Goal: Task Accomplishment & Management: Complete application form

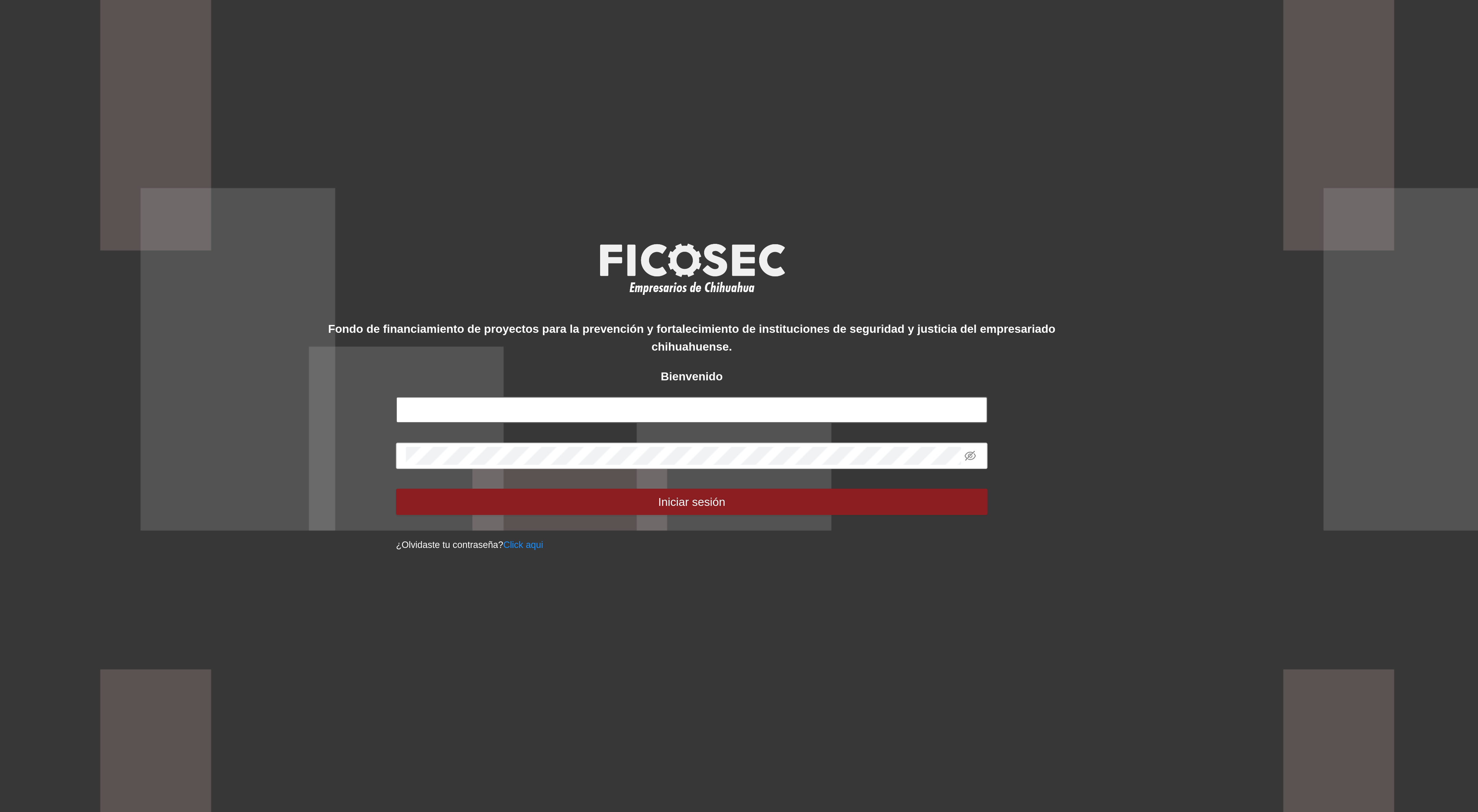
click at [712, 417] on input "text" at bounding box center [739, 416] width 246 height 11
type input "**********"
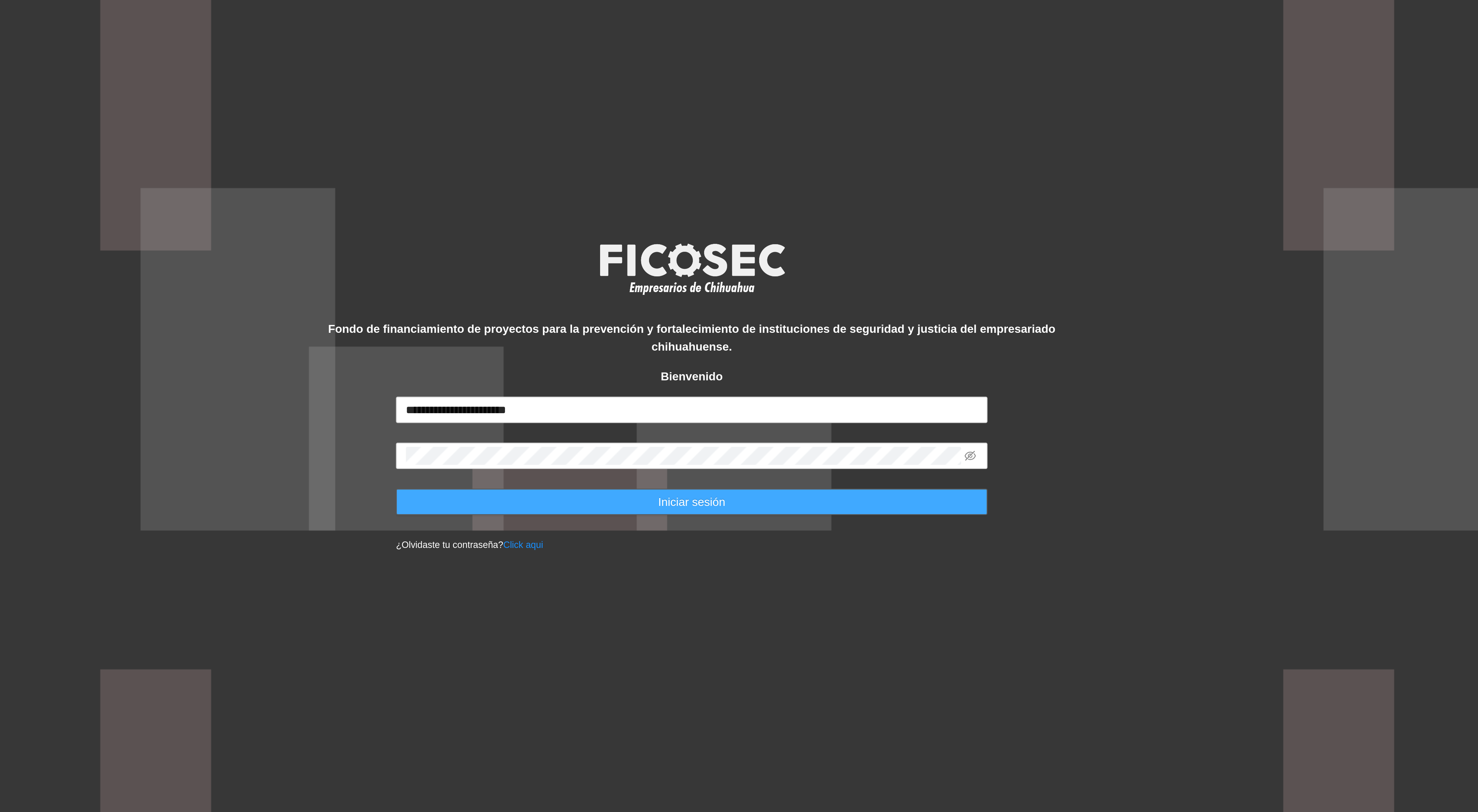
click at [724, 455] on button "Iniciar sesión" at bounding box center [739, 454] width 246 height 11
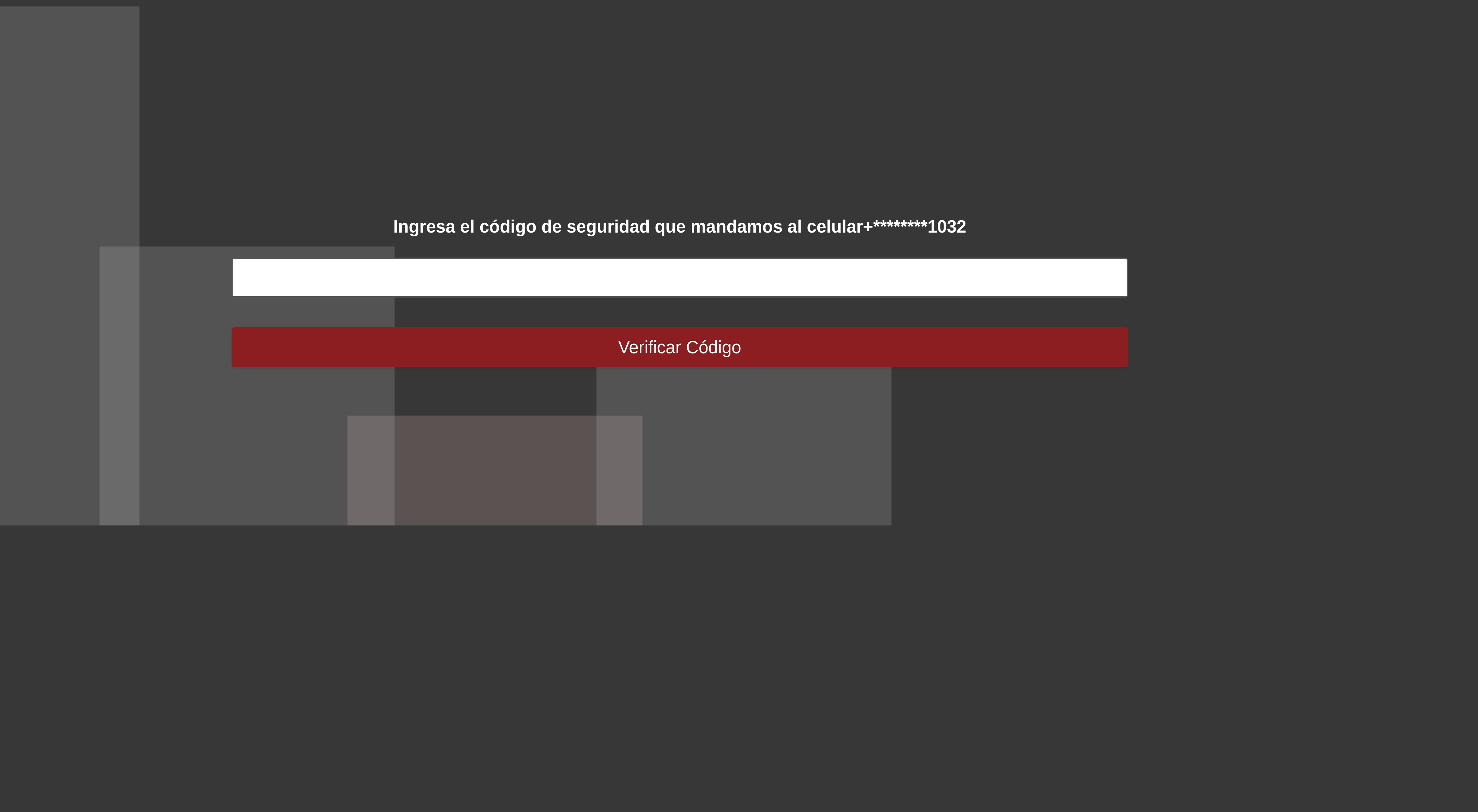
click at [732, 397] on input "text" at bounding box center [739, 398] width 246 height 11
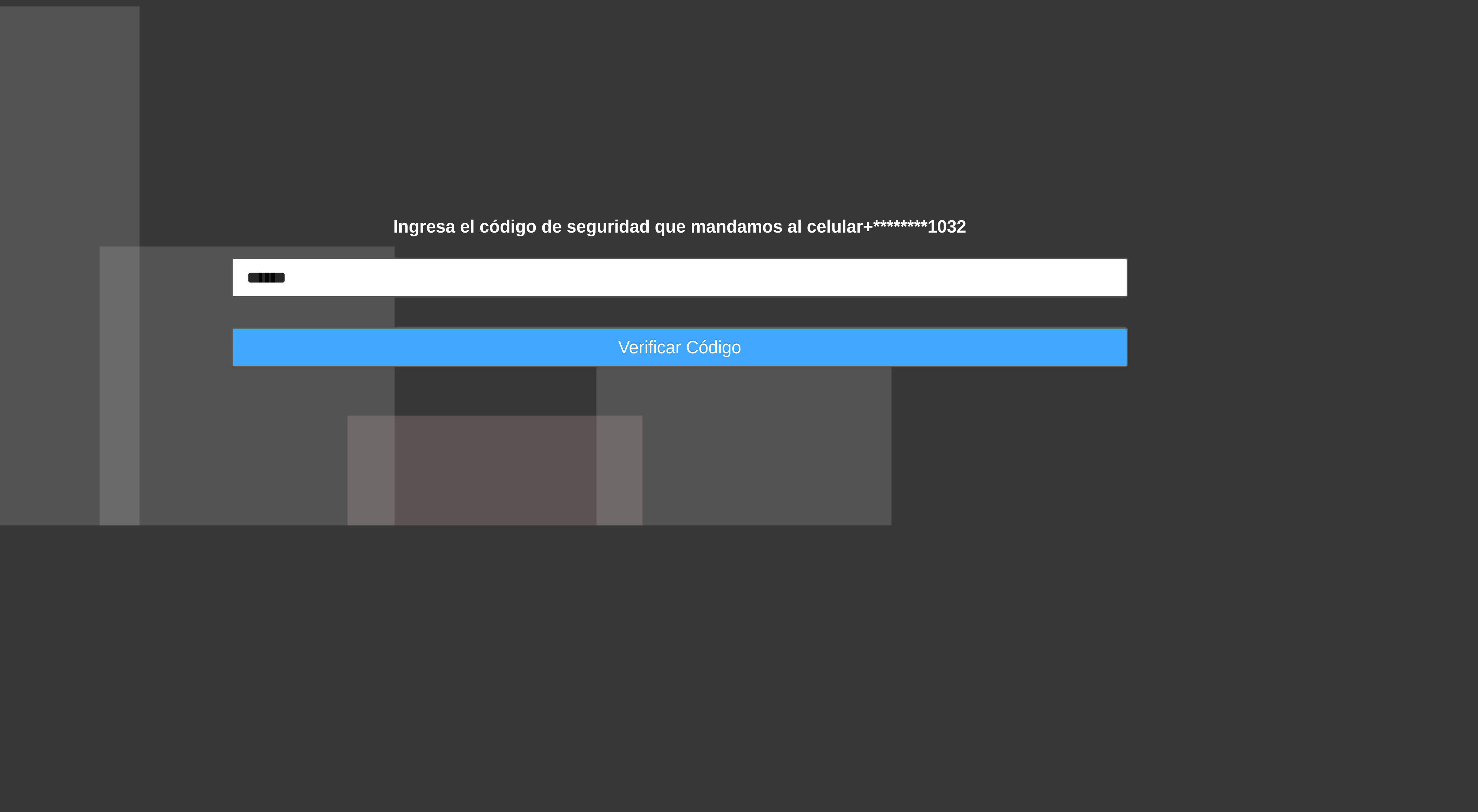
type input "******"
click at [728, 418] on span "Verificar Código" at bounding box center [739, 418] width 34 height 8
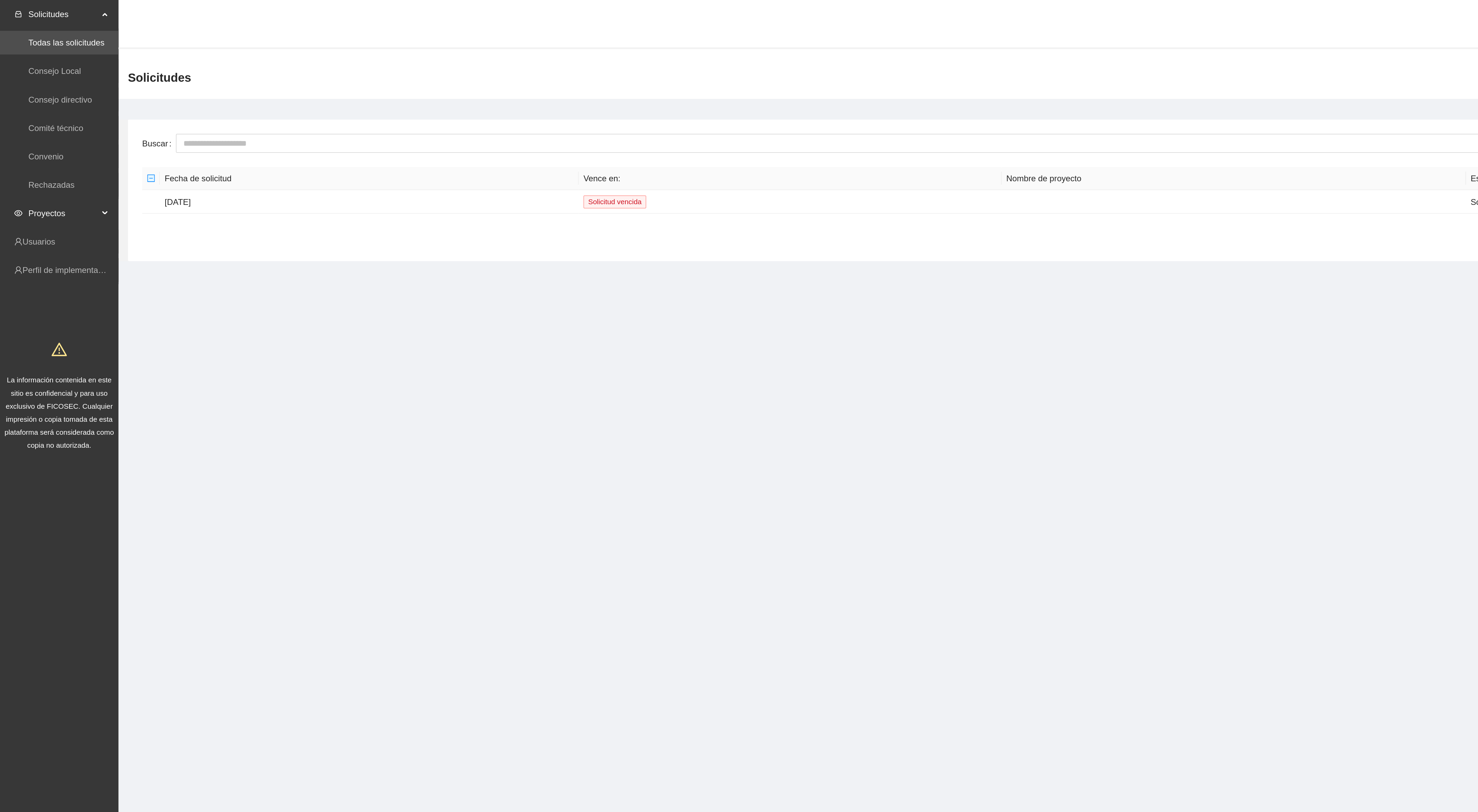
click at [36, 123] on span "Proyectos" at bounding box center [37, 123] width 41 height 14
click at [32, 142] on link "Activos" at bounding box center [24, 139] width 16 height 5
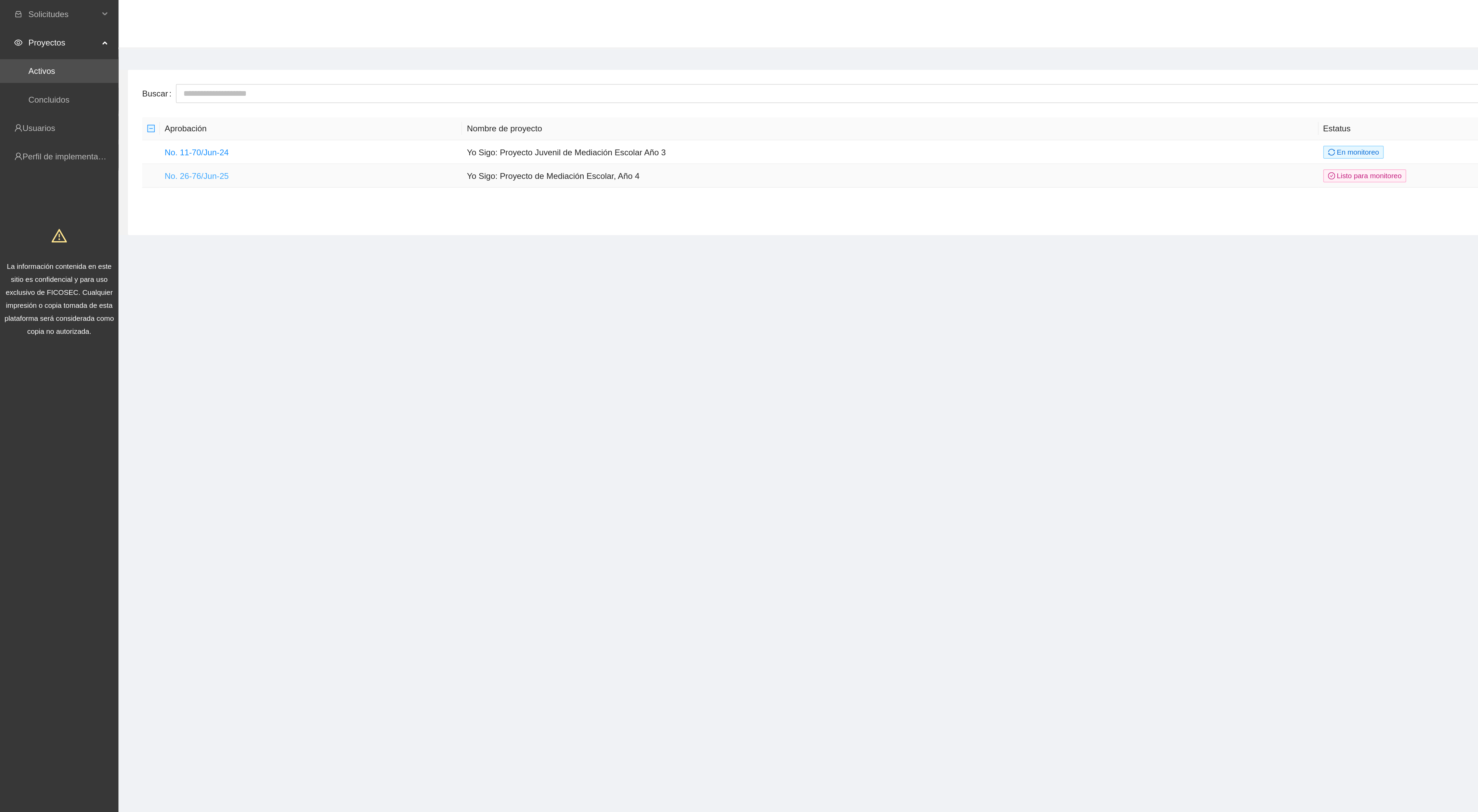
click at [116, 103] on link "No. 26-76/Jun-25" at bounding box center [113, 101] width 37 height 5
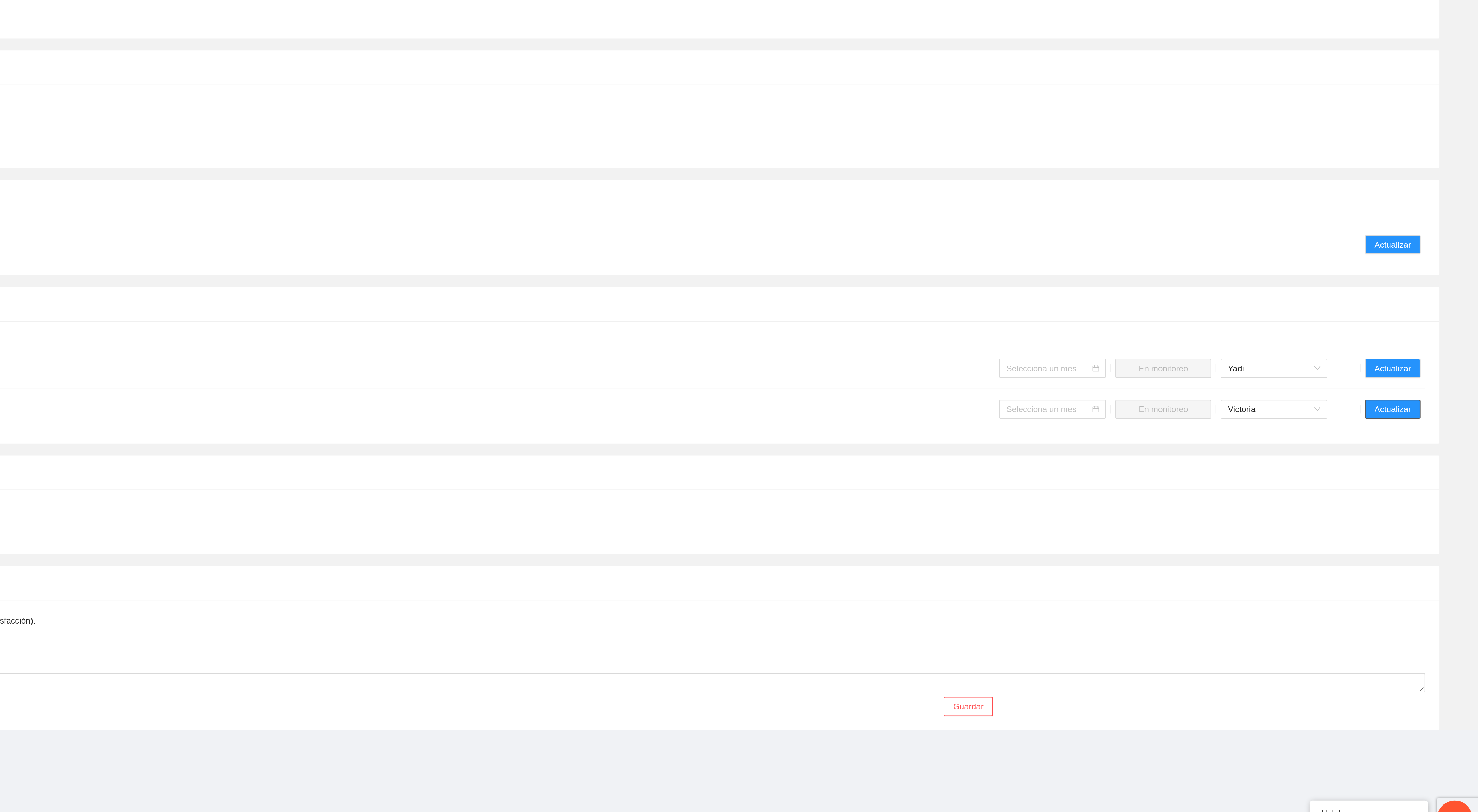
click at [1432, 558] on span "Actualizar" at bounding box center [1428, 562] width 21 height 8
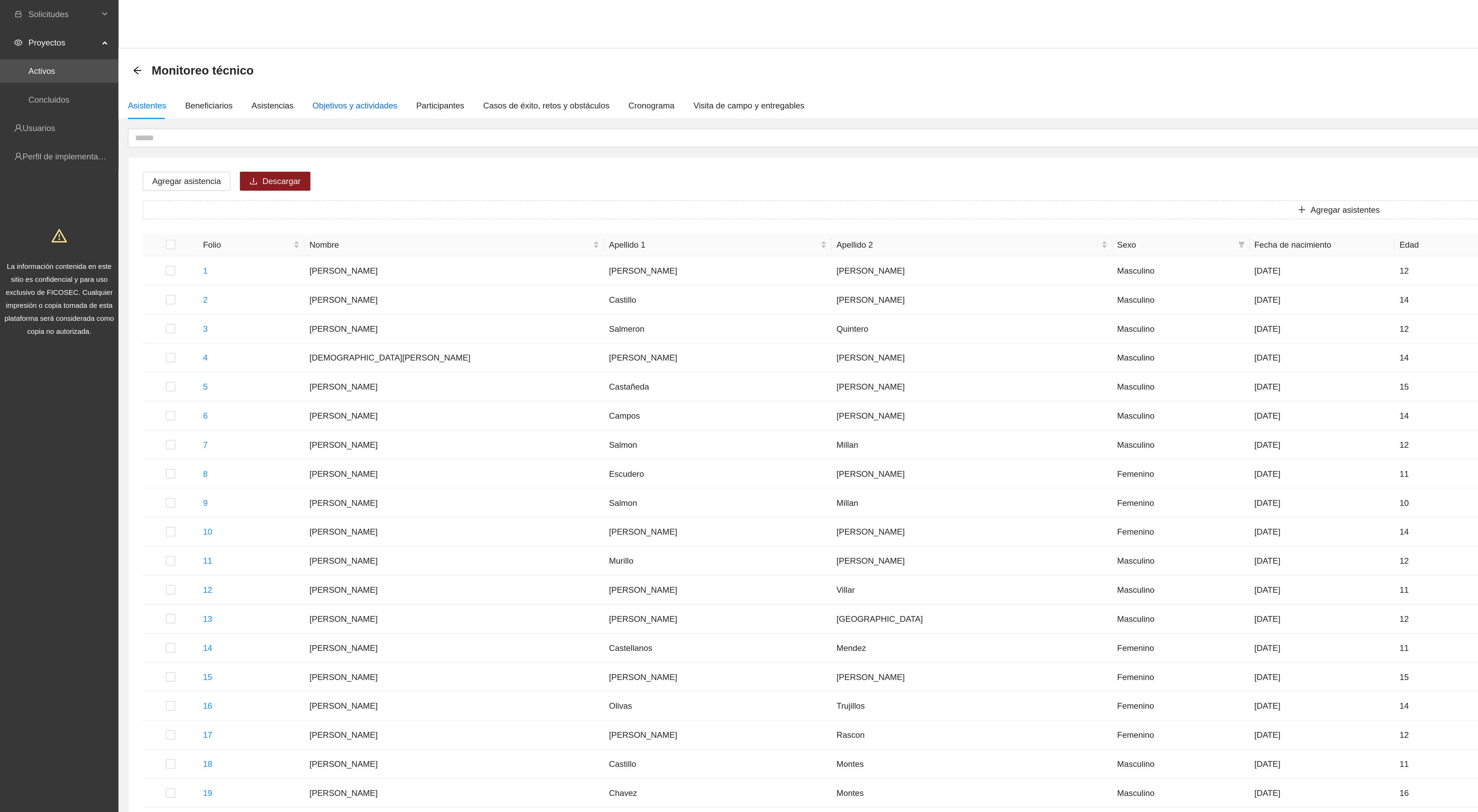
click at [207, 62] on div "Objetivos y actividades" at bounding box center [205, 61] width 49 height 8
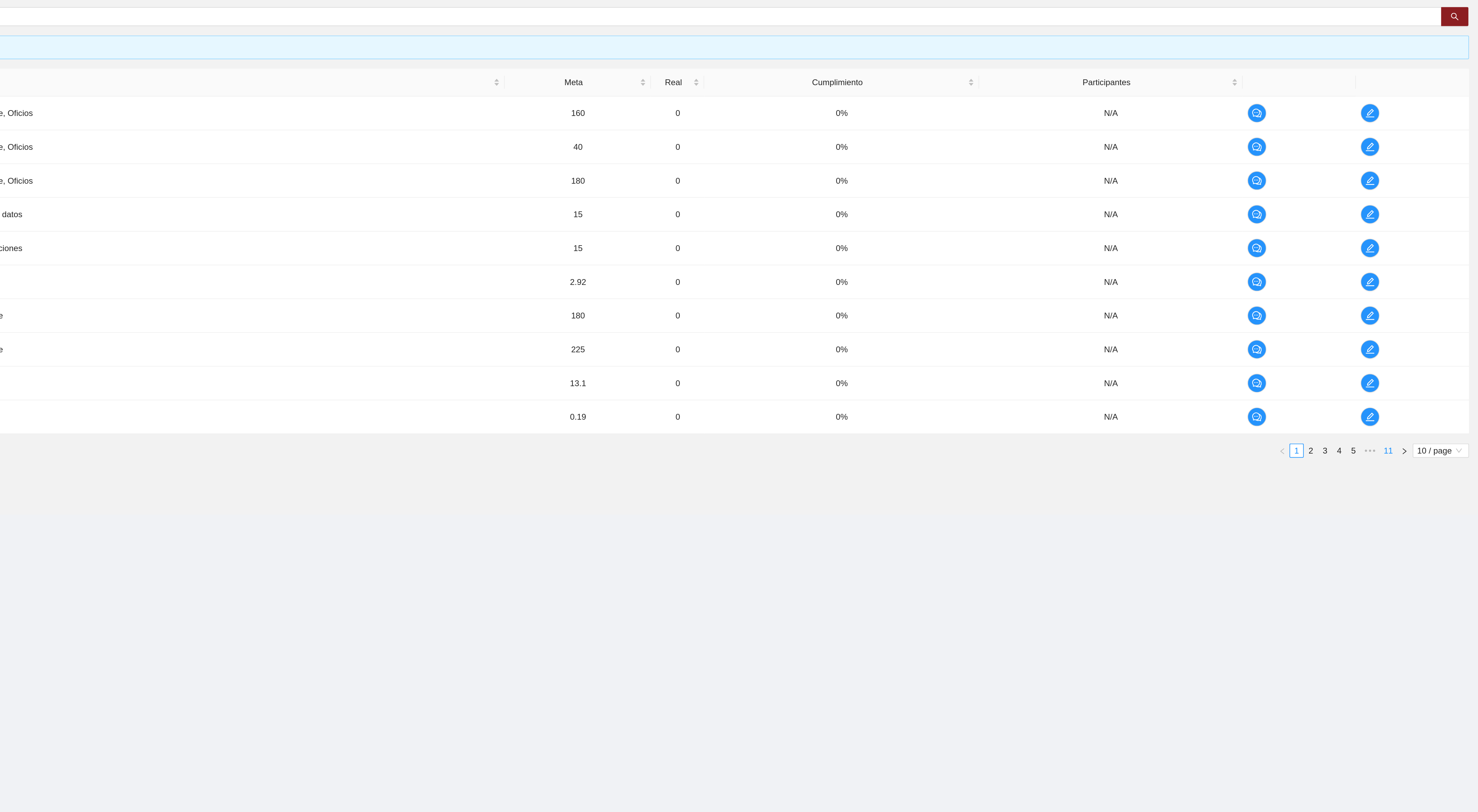
click at [1422, 395] on link "11" at bounding box center [1426, 391] width 10 height 8
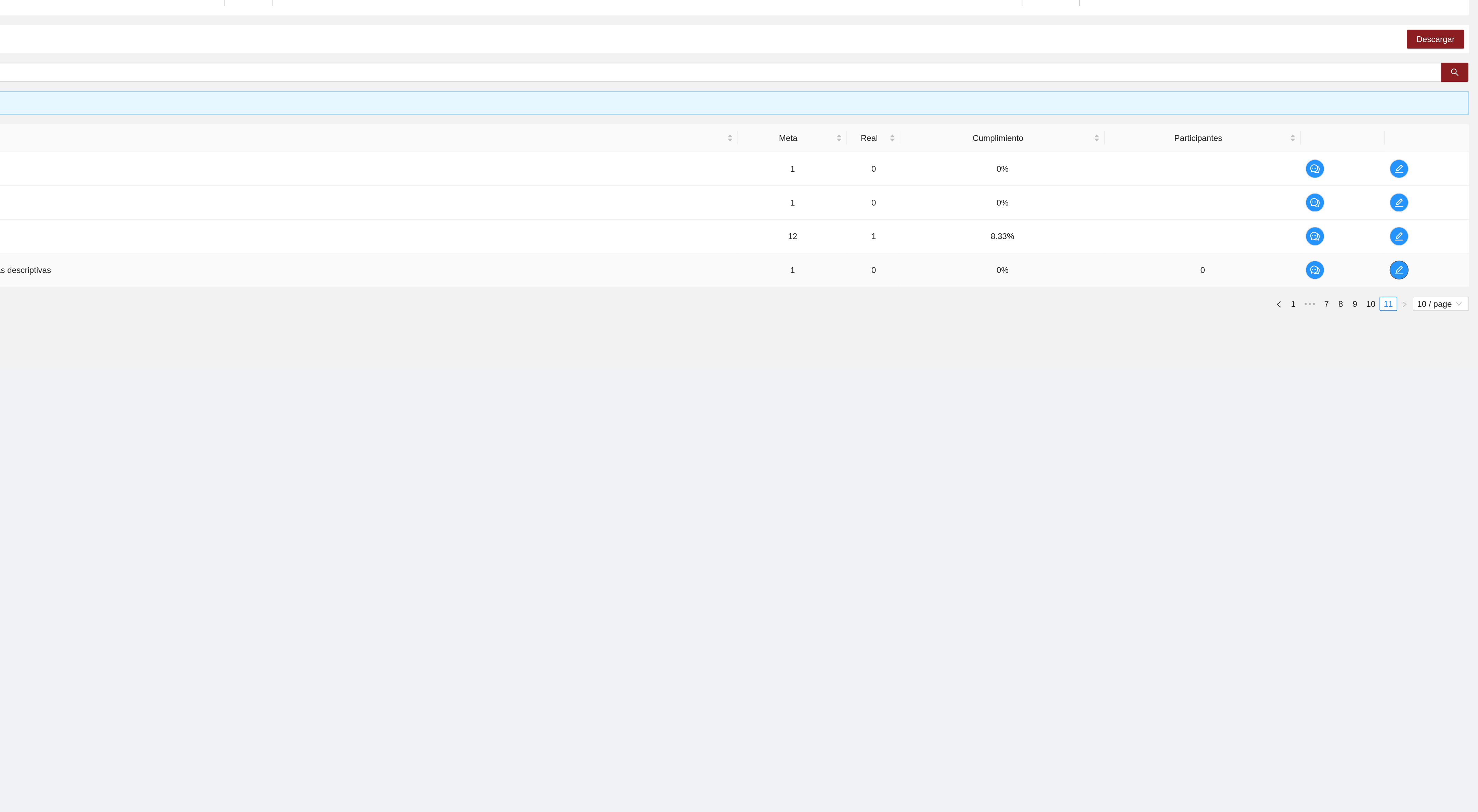
click at [1432, 257] on icon "edit" at bounding box center [1432, 255] width 5 height 5
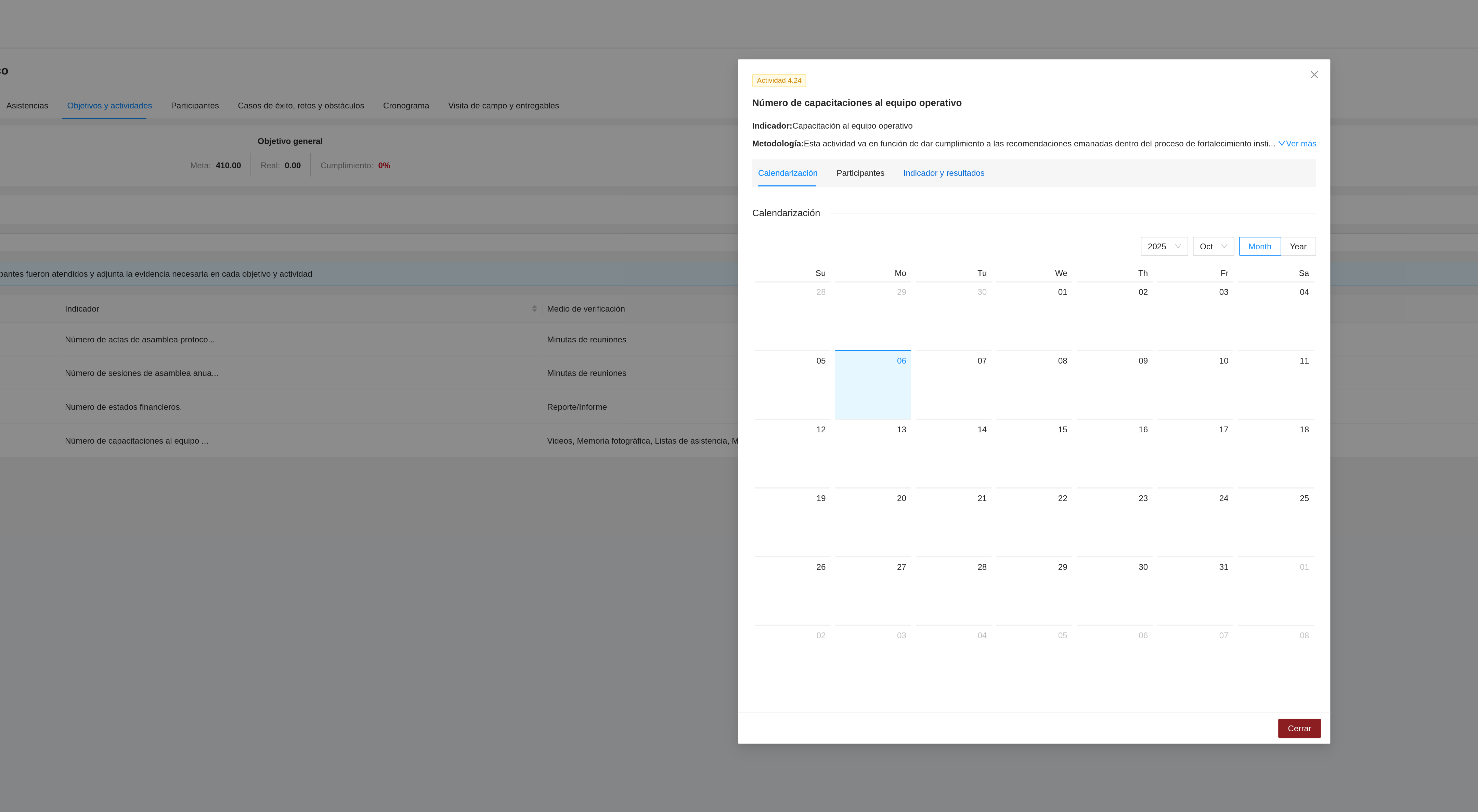
click at [682, 103] on div "Indicador y resultados" at bounding box center [687, 100] width 47 height 8
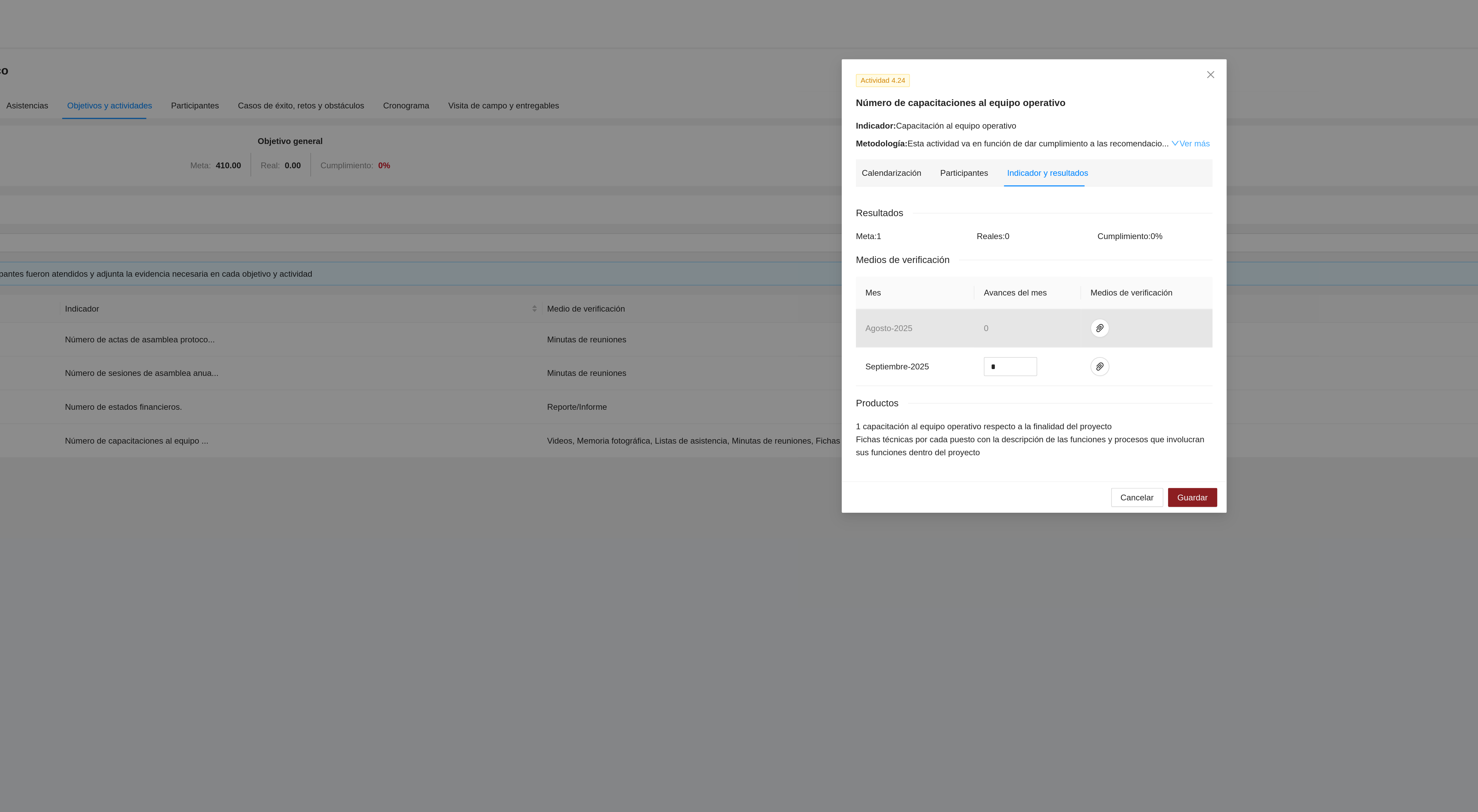
click at [830, 80] on link "Ver más" at bounding box center [829, 82] width 22 height 5
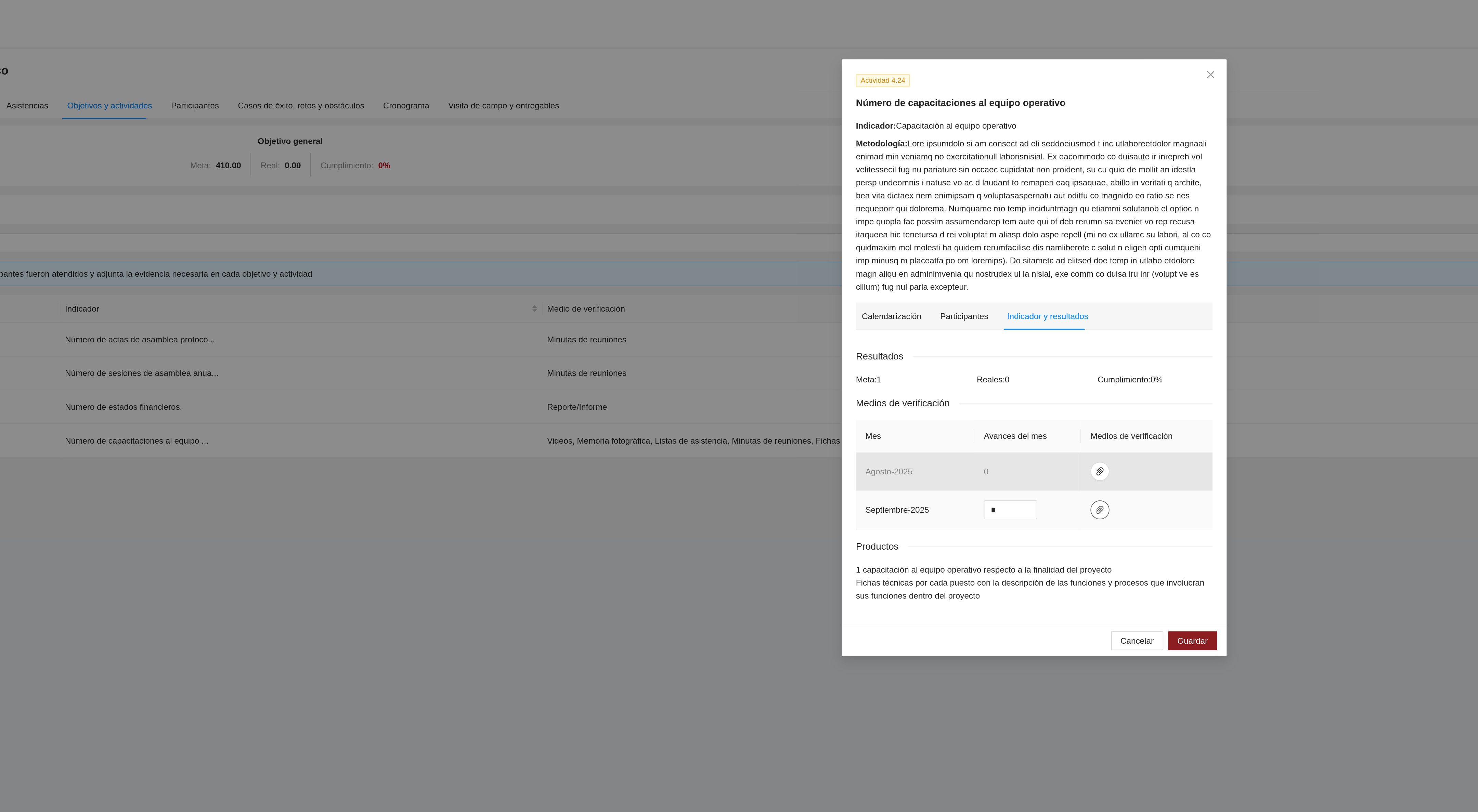
click at [774, 297] on icon "paper-clip" at bounding box center [777, 294] width 5 height 5
click at [767, 275] on span "Adjuntar documento" at bounding box center [758, 275] width 43 height 8
click at [735, 292] on span "up" at bounding box center [737, 292] width 4 height 4
type input "*"
click at [830, 374] on span "Guardar" at bounding box center [830, 370] width 18 height 8
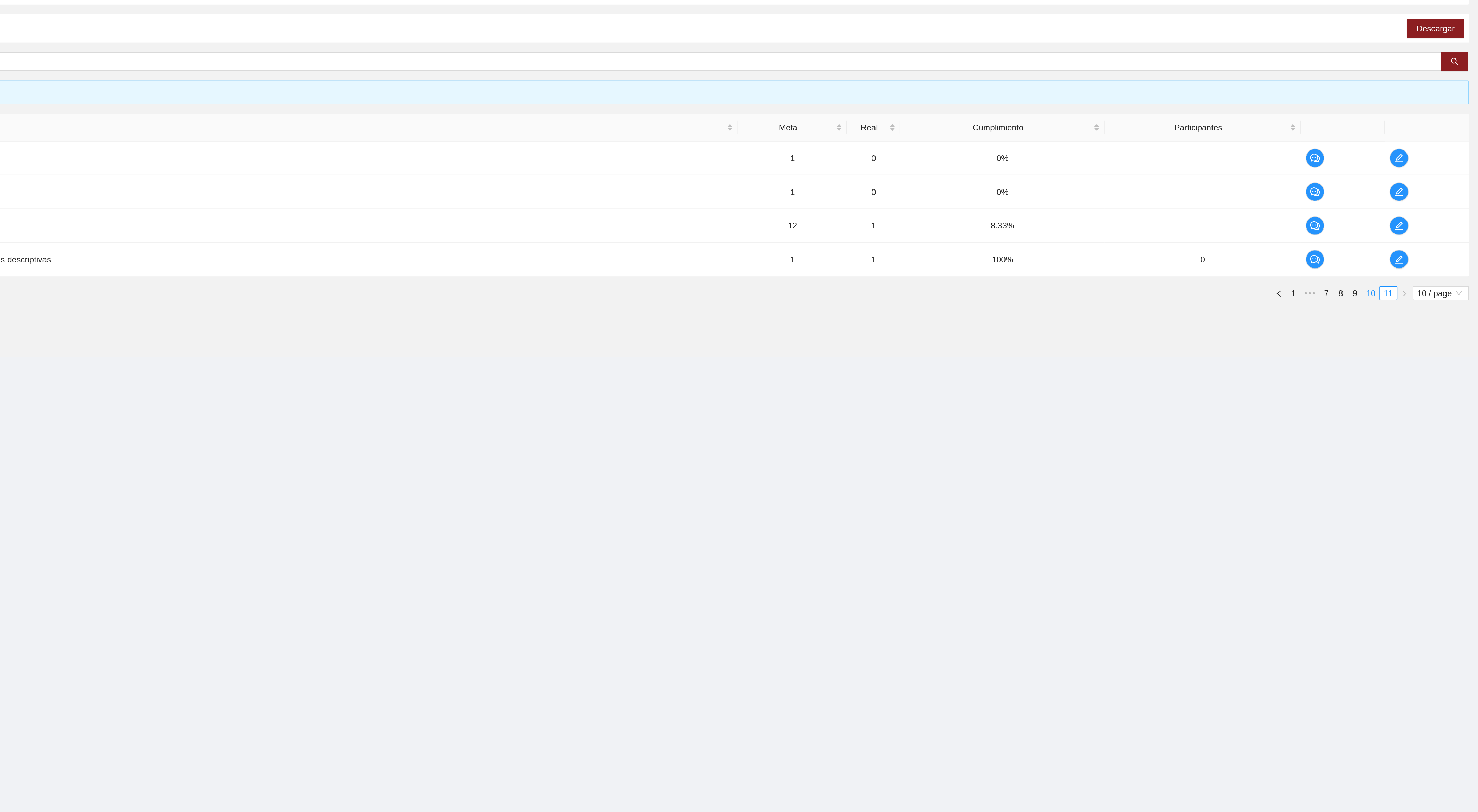
click at [1413, 277] on link "10" at bounding box center [1415, 274] width 10 height 8
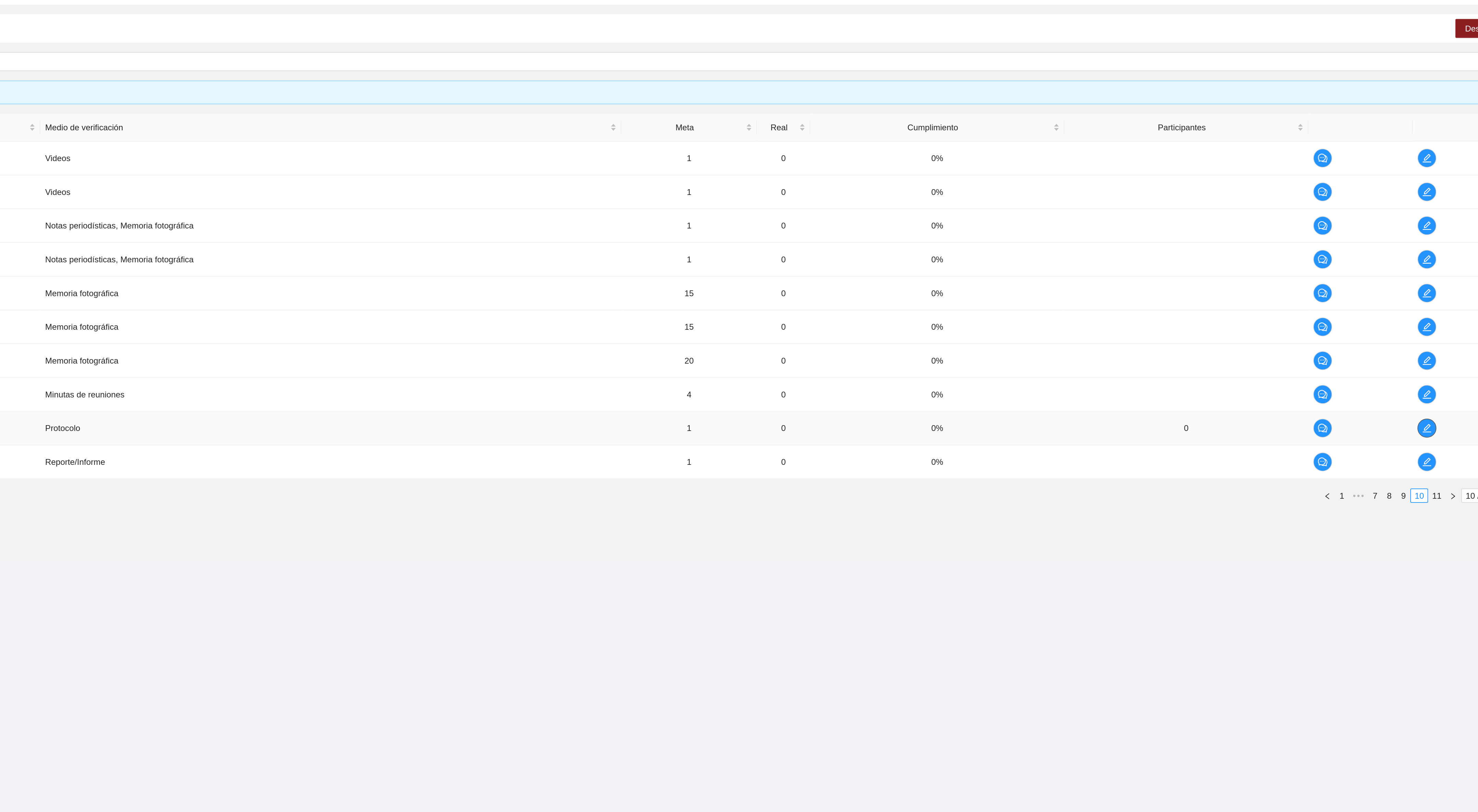
click at [1418, 355] on icon "edit" at bounding box center [1420, 352] width 5 height 5
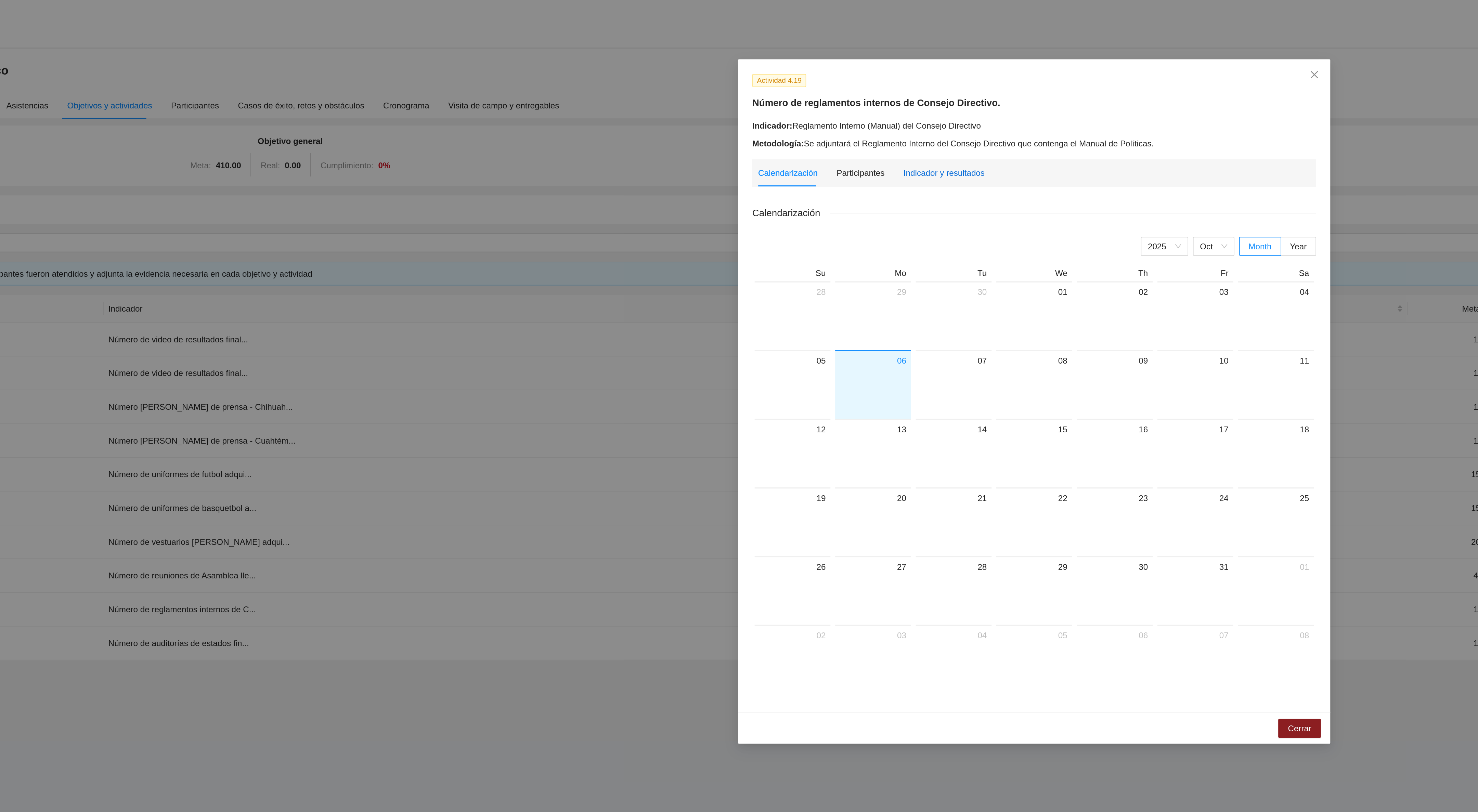
click at [690, 100] on div "Indicador y resultados" at bounding box center [687, 100] width 47 height 8
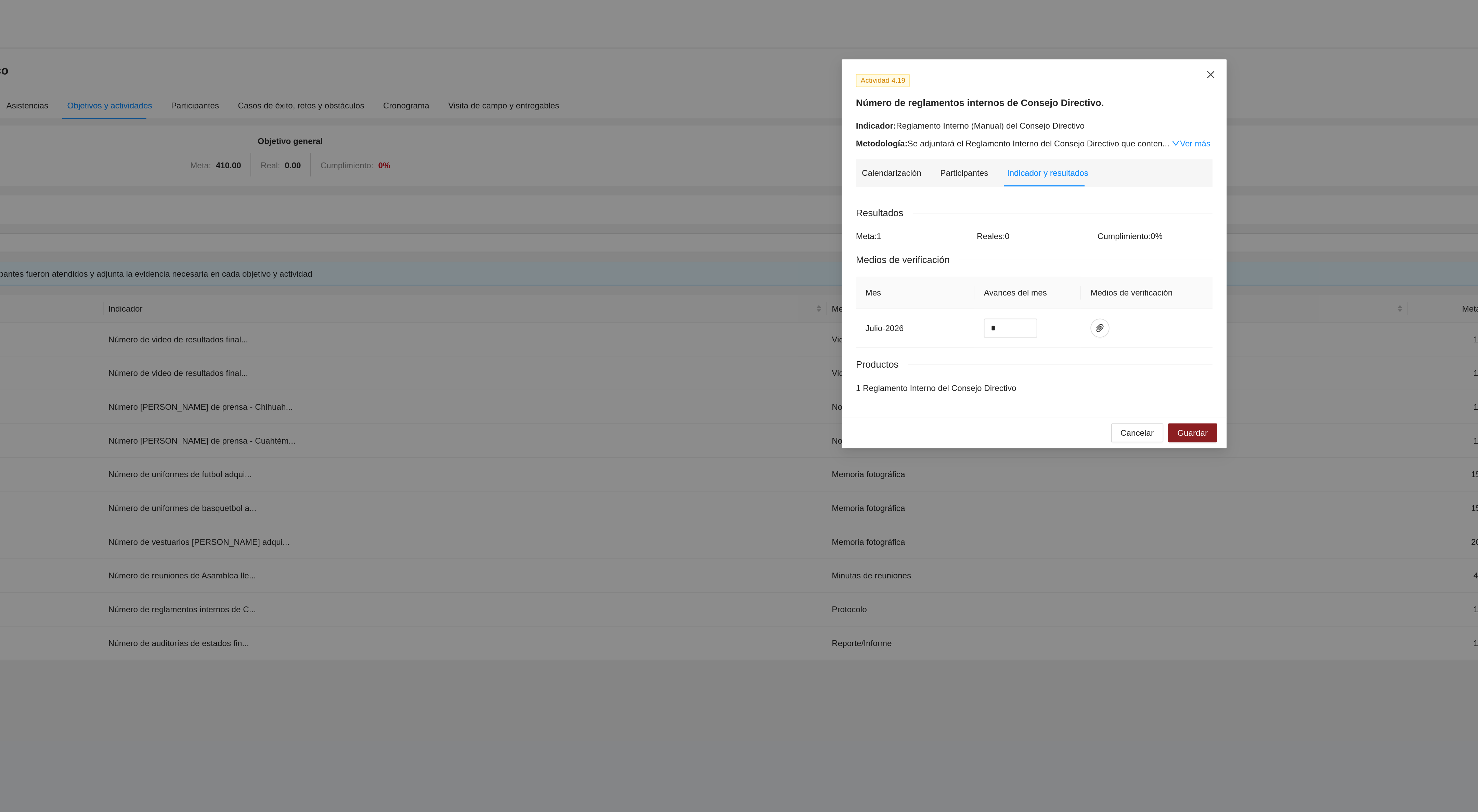
click at [838, 44] on icon "close" at bounding box center [841, 43] width 5 height 5
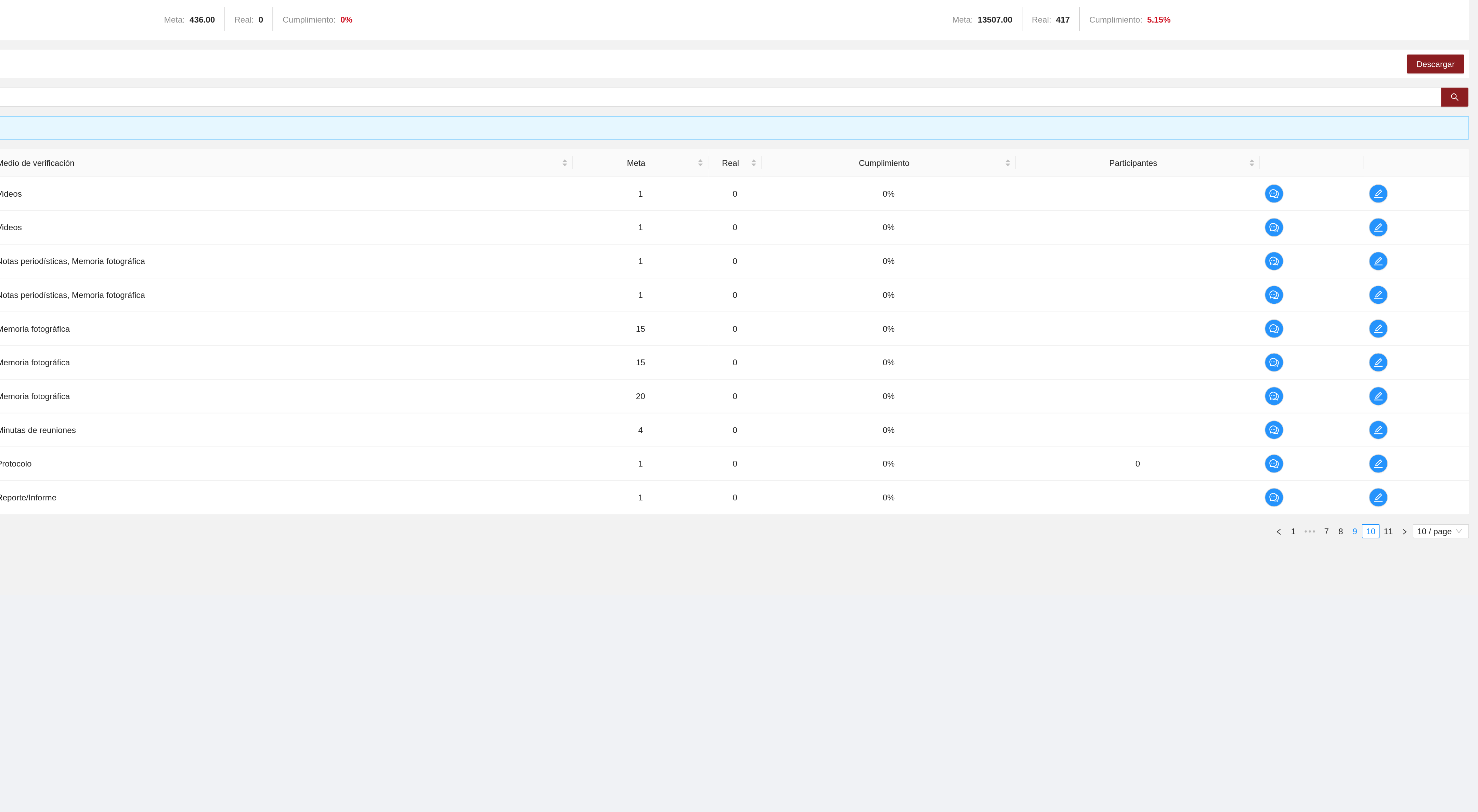
click at [1403, 395] on link "9" at bounding box center [1407, 391] width 8 height 8
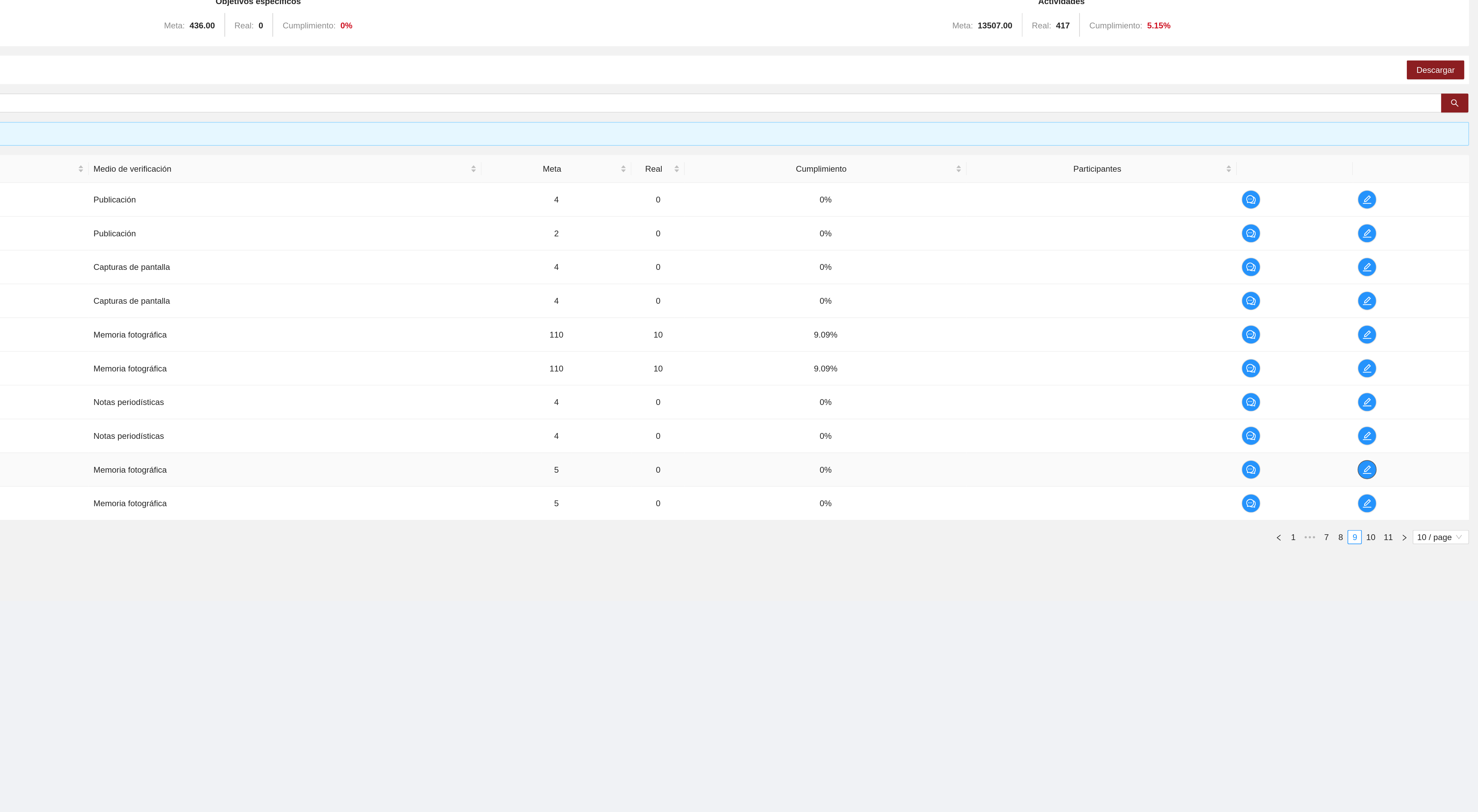
click at [1411, 355] on icon "edit" at bounding box center [1413, 351] width 5 height 5
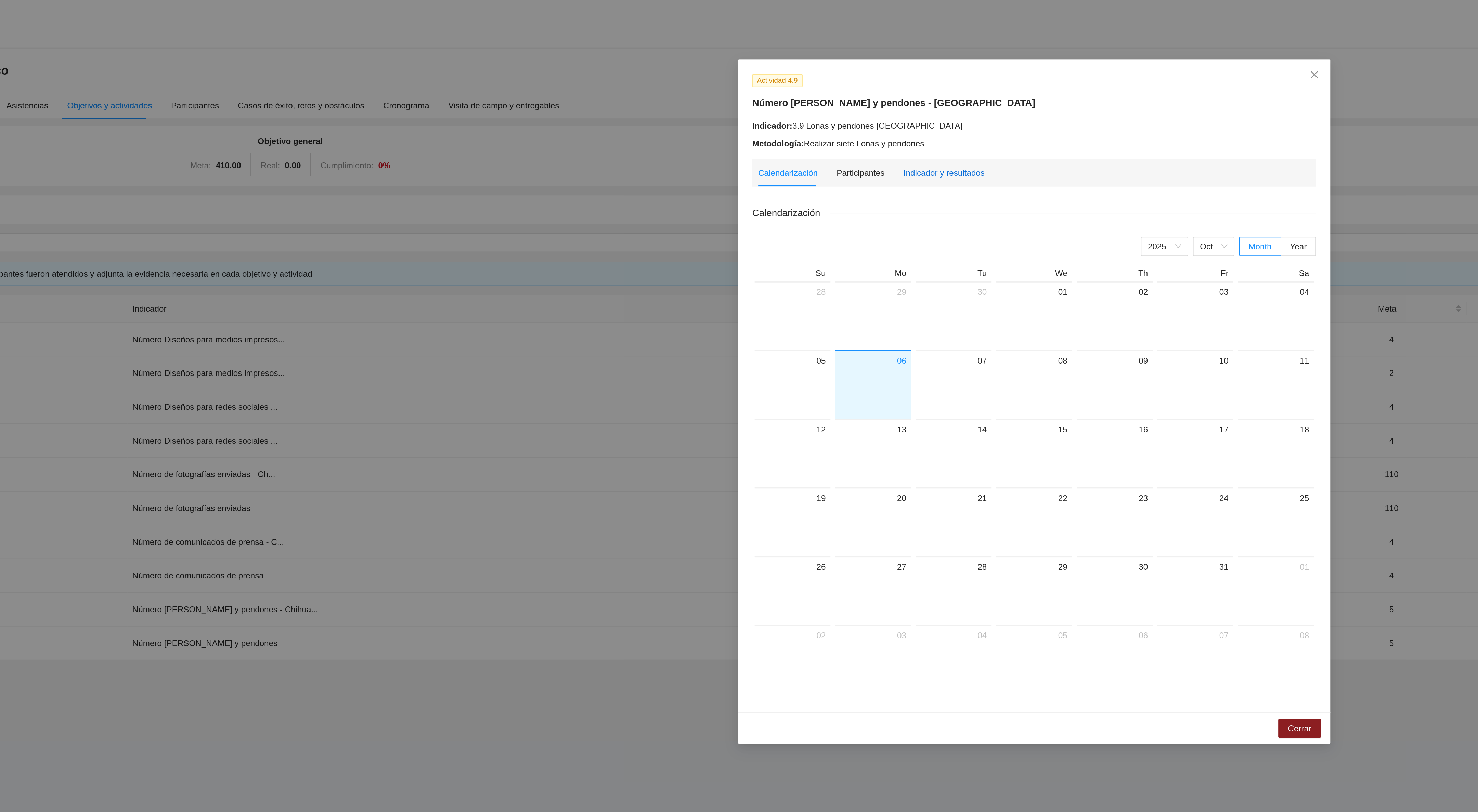
click at [674, 102] on div "Indicador y resultados" at bounding box center [687, 100] width 47 height 8
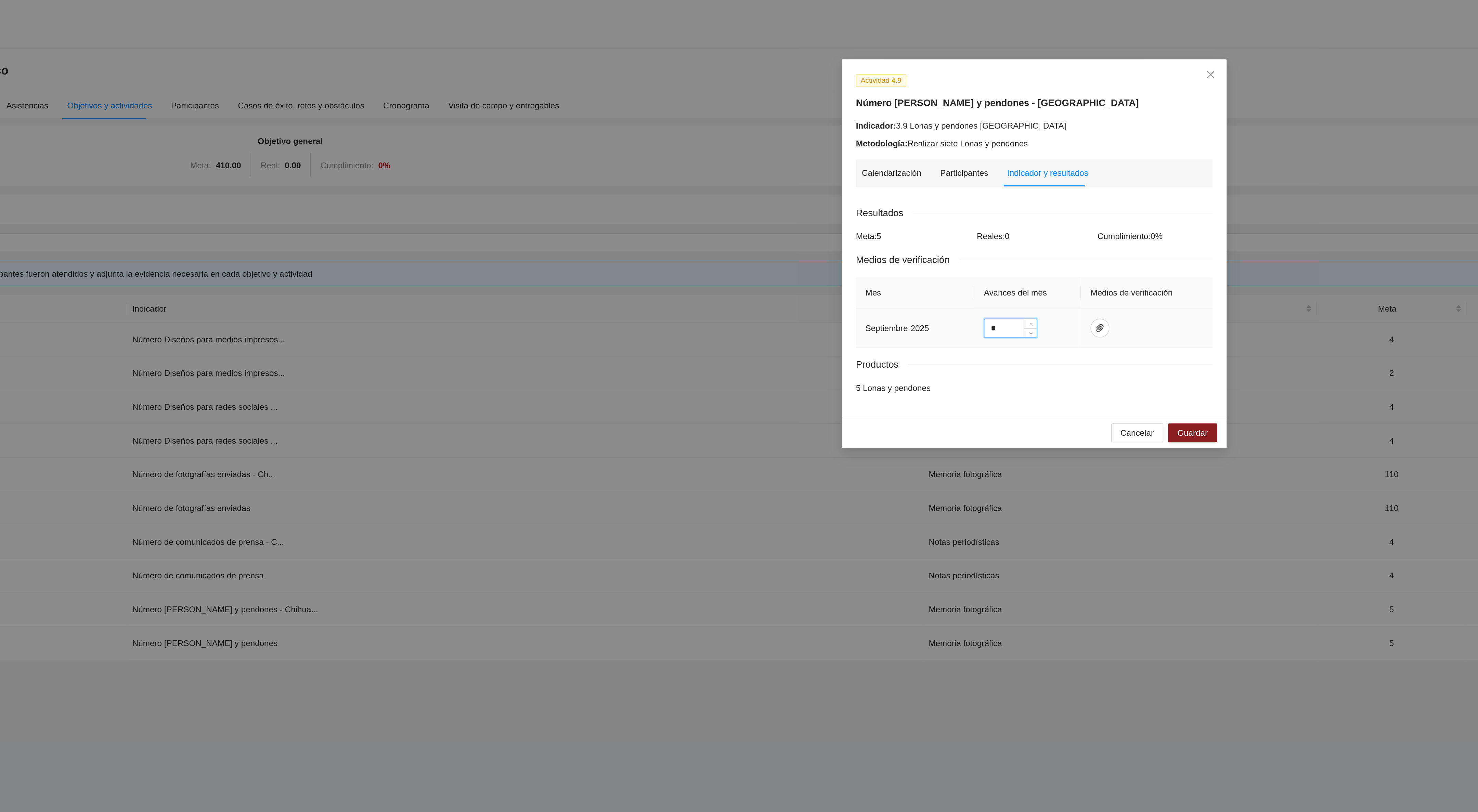
drag, startPoint x: 715, startPoint y: 191, endPoint x: 707, endPoint y: 190, distance: 8.1
click at [707, 190] on td "*" at bounding box center [735, 190] width 62 height 22
type input "*"
click at [776, 190] on icon "paper-clip" at bounding box center [777, 189] width 4 height 5
click at [764, 166] on span "Adjuntar documento" at bounding box center [758, 169] width 43 height 8
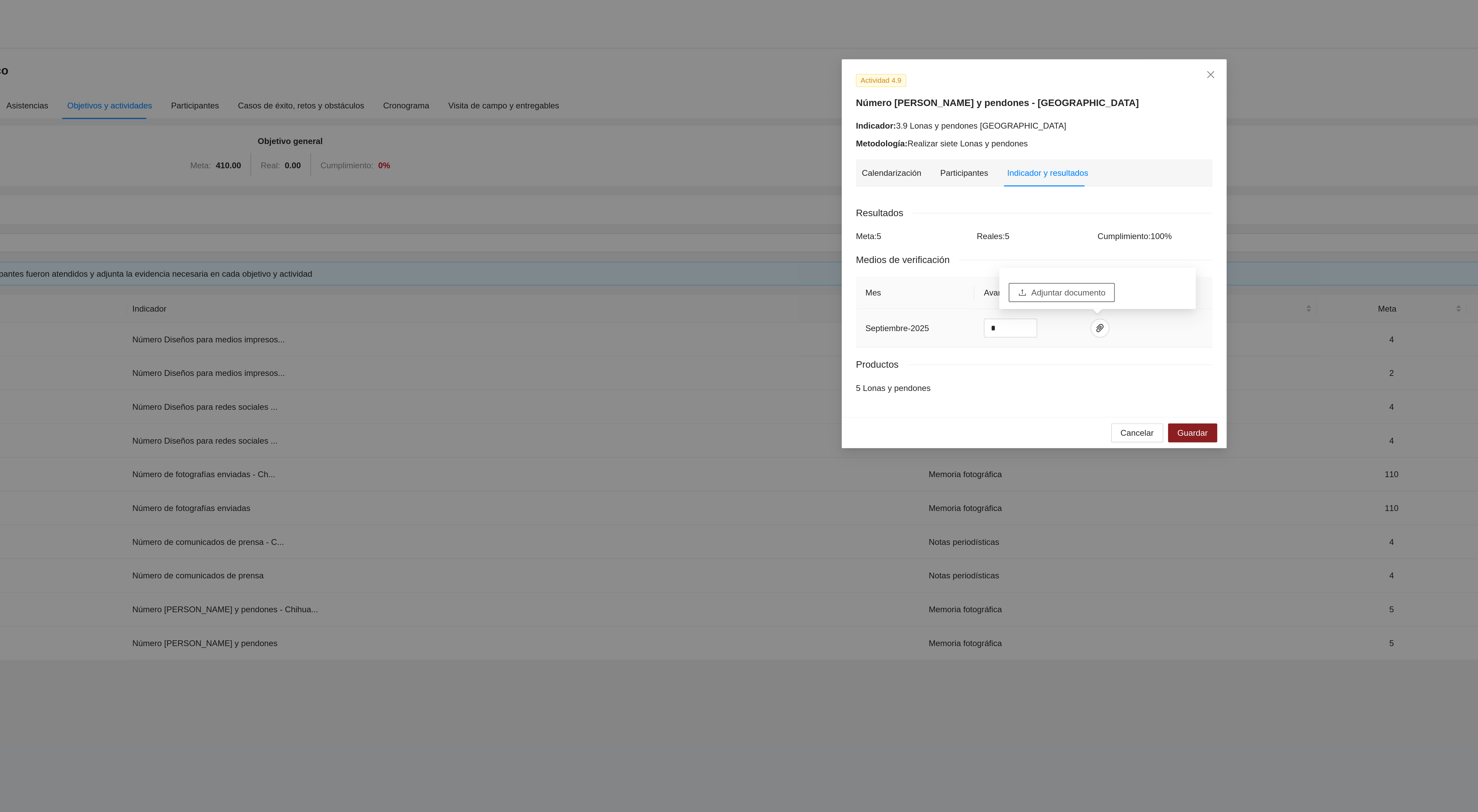
click at [765, 170] on span "Adjuntar documento" at bounding box center [758, 169] width 43 height 8
click at [834, 251] on span "Guardar" at bounding box center [830, 250] width 18 height 8
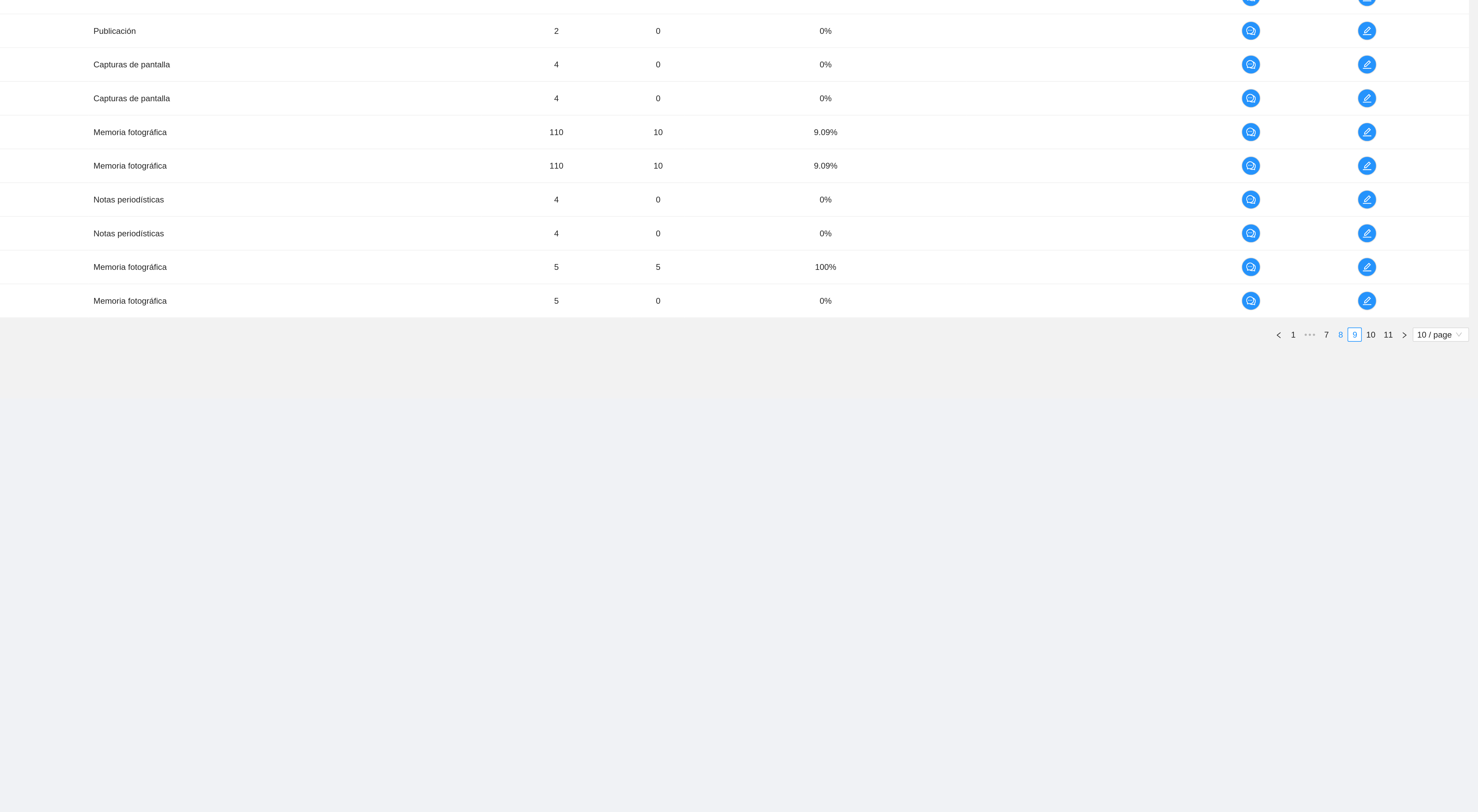
click at [1395, 395] on link "8" at bounding box center [1398, 391] width 8 height 8
